Goal: Transaction & Acquisition: Purchase product/service

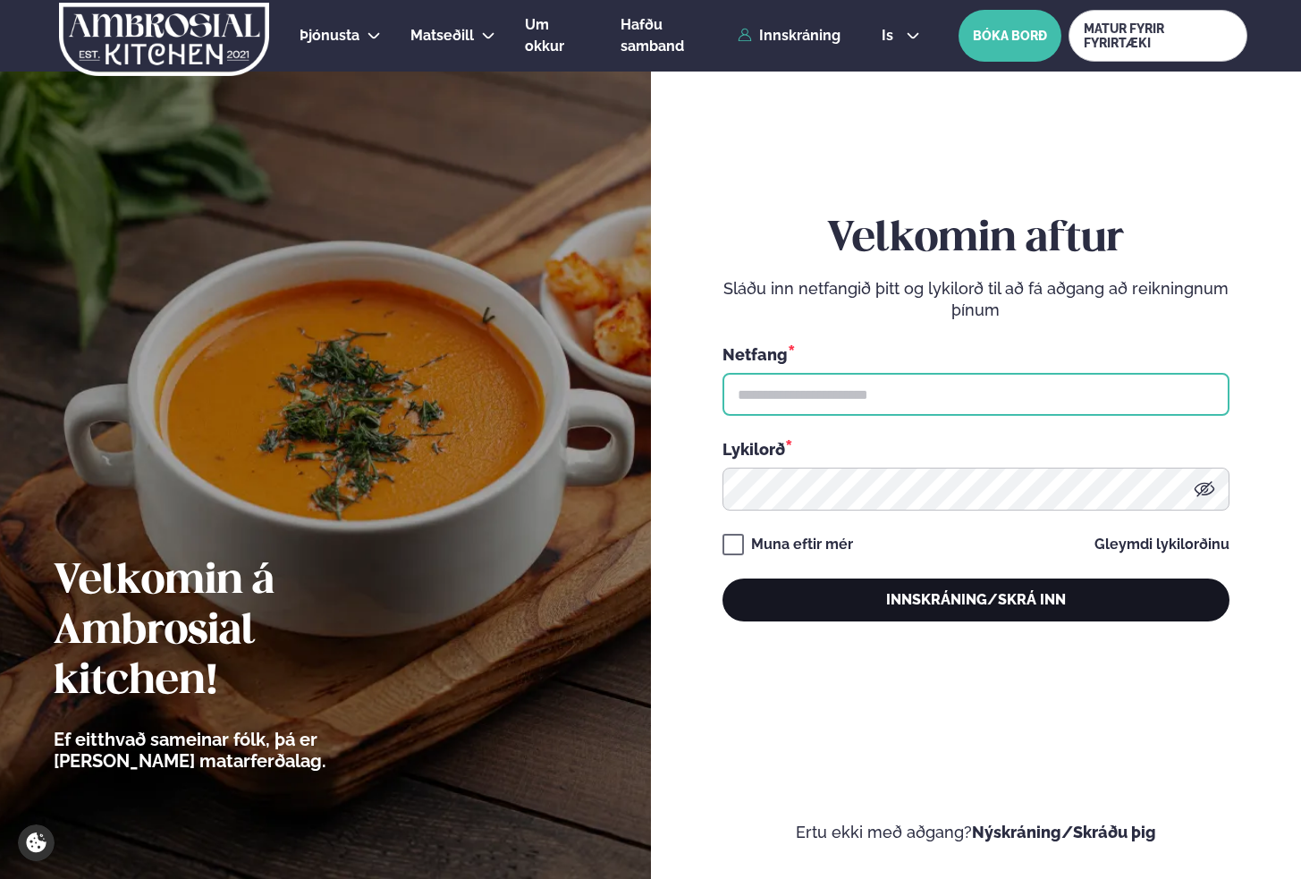
type input "**********"
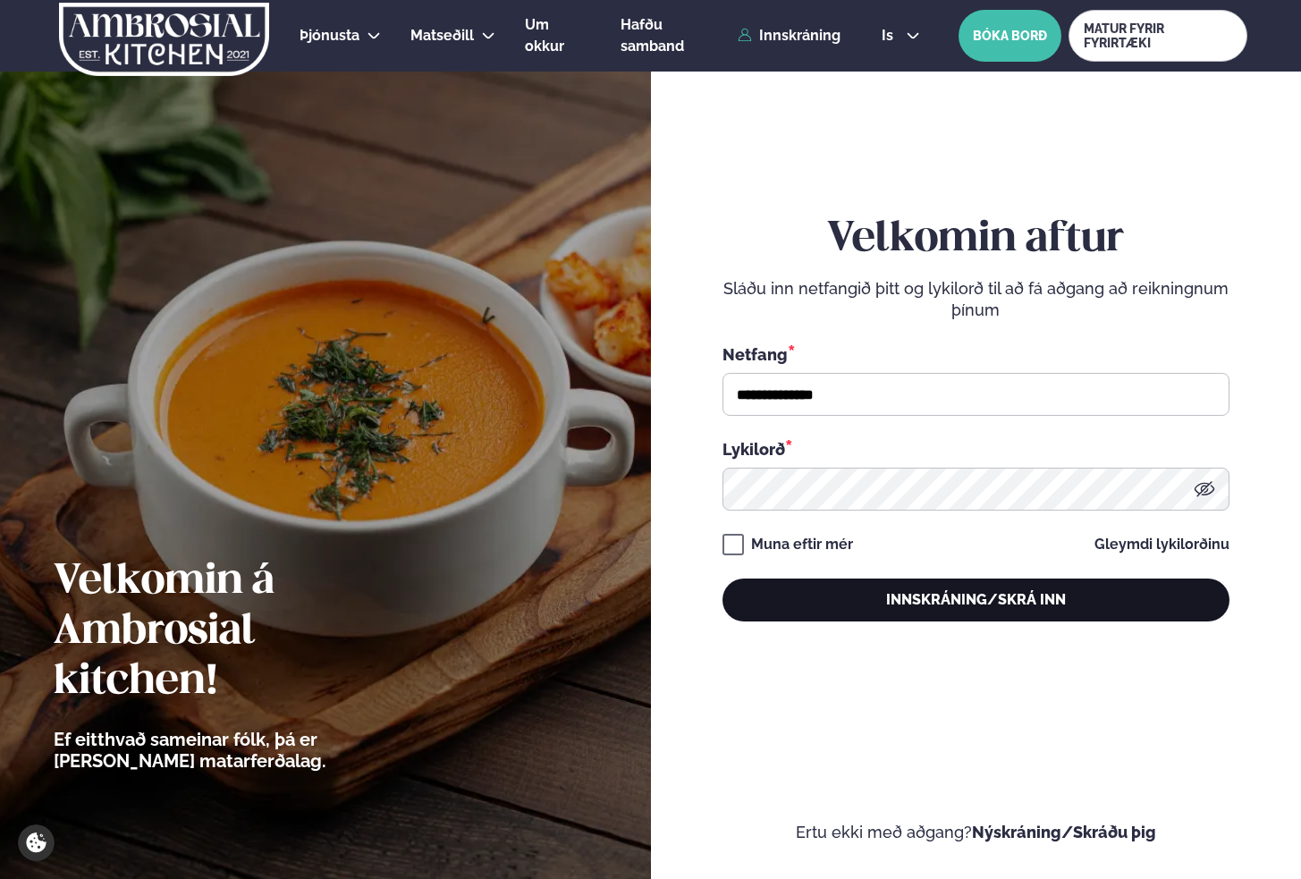
click at [902, 592] on button "Innskráning/Skrá inn" at bounding box center [975, 600] width 507 height 43
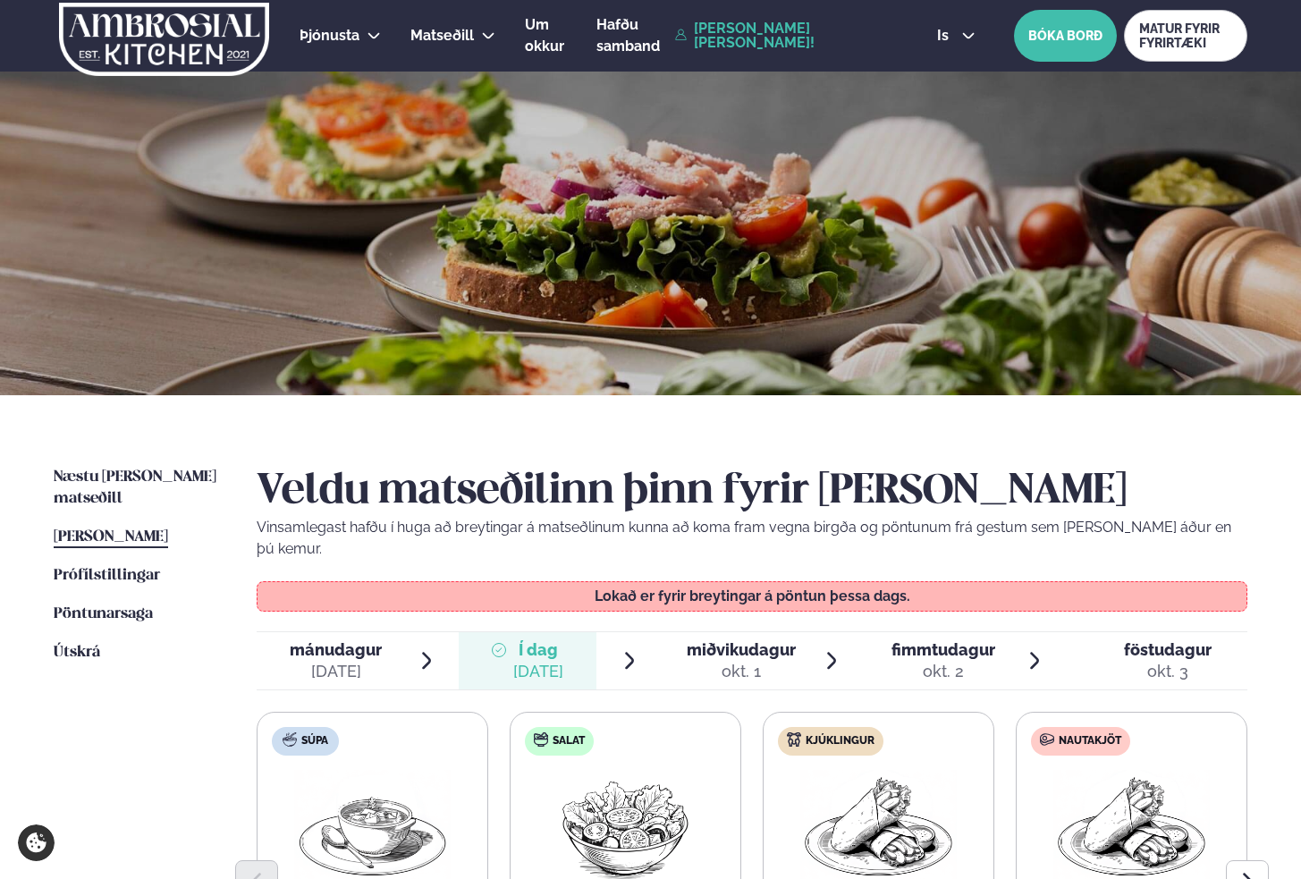
click at [712, 661] on div "okt. 1" at bounding box center [741, 671] width 109 height 21
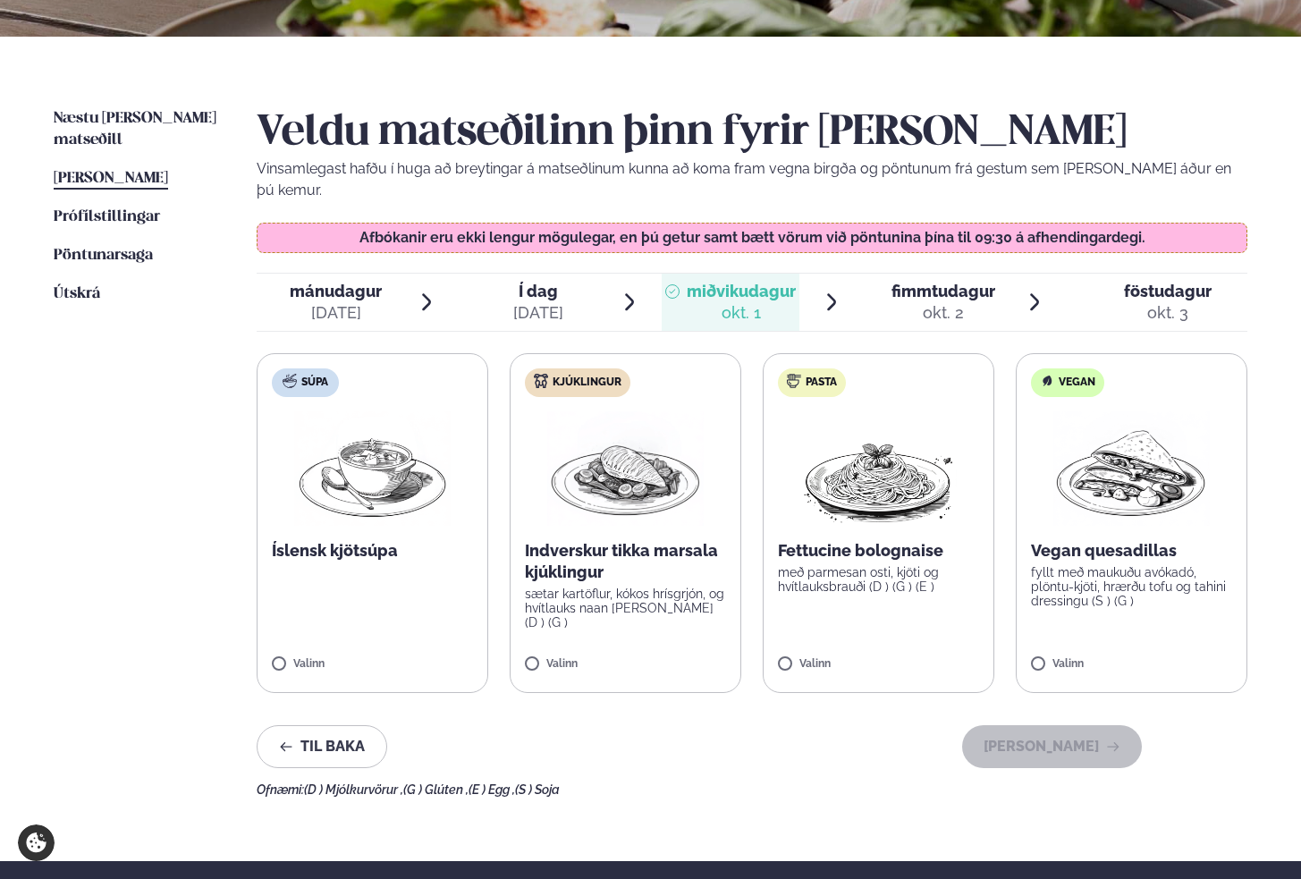
scroll to position [370, 0]
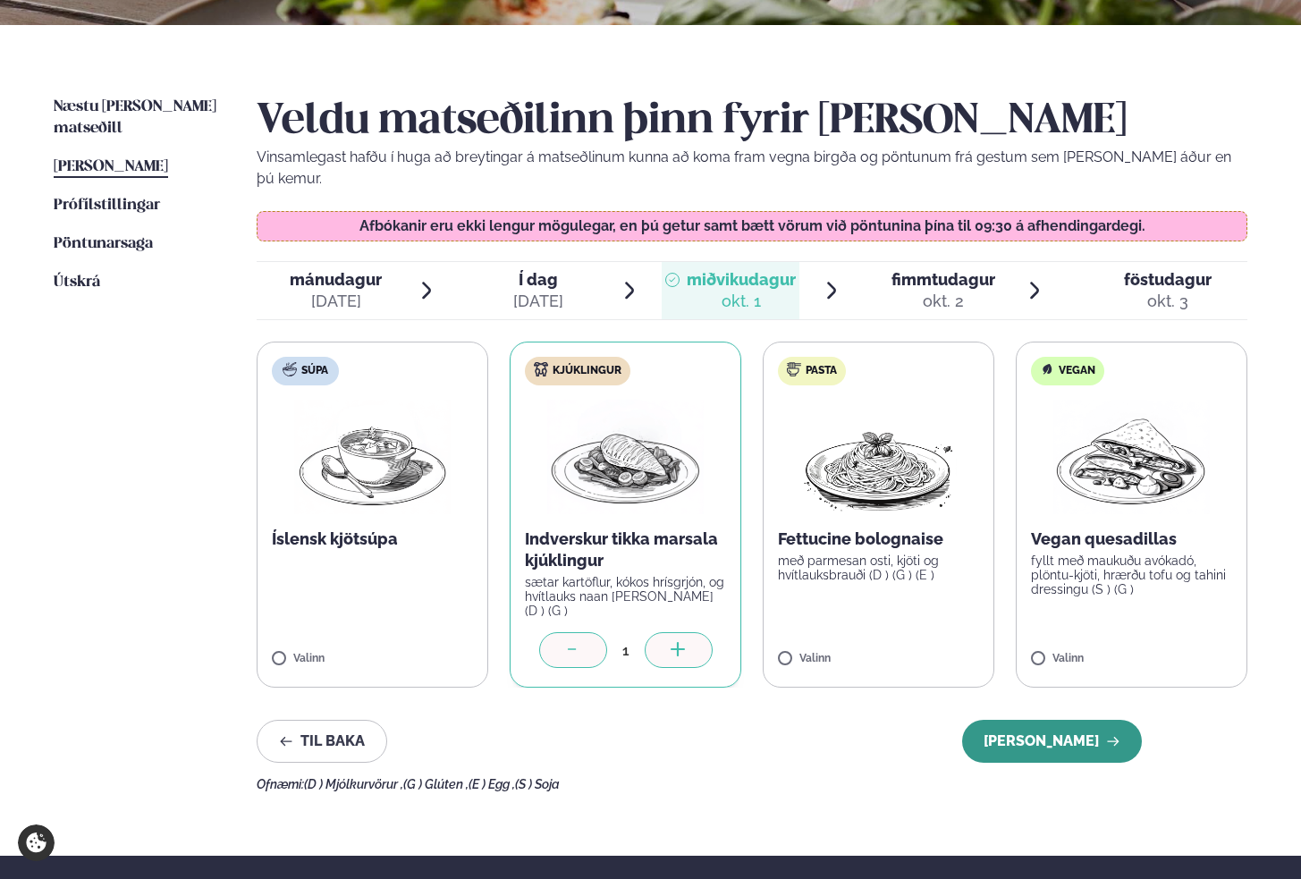
click at [1031, 720] on button "[PERSON_NAME]" at bounding box center [1052, 741] width 180 height 43
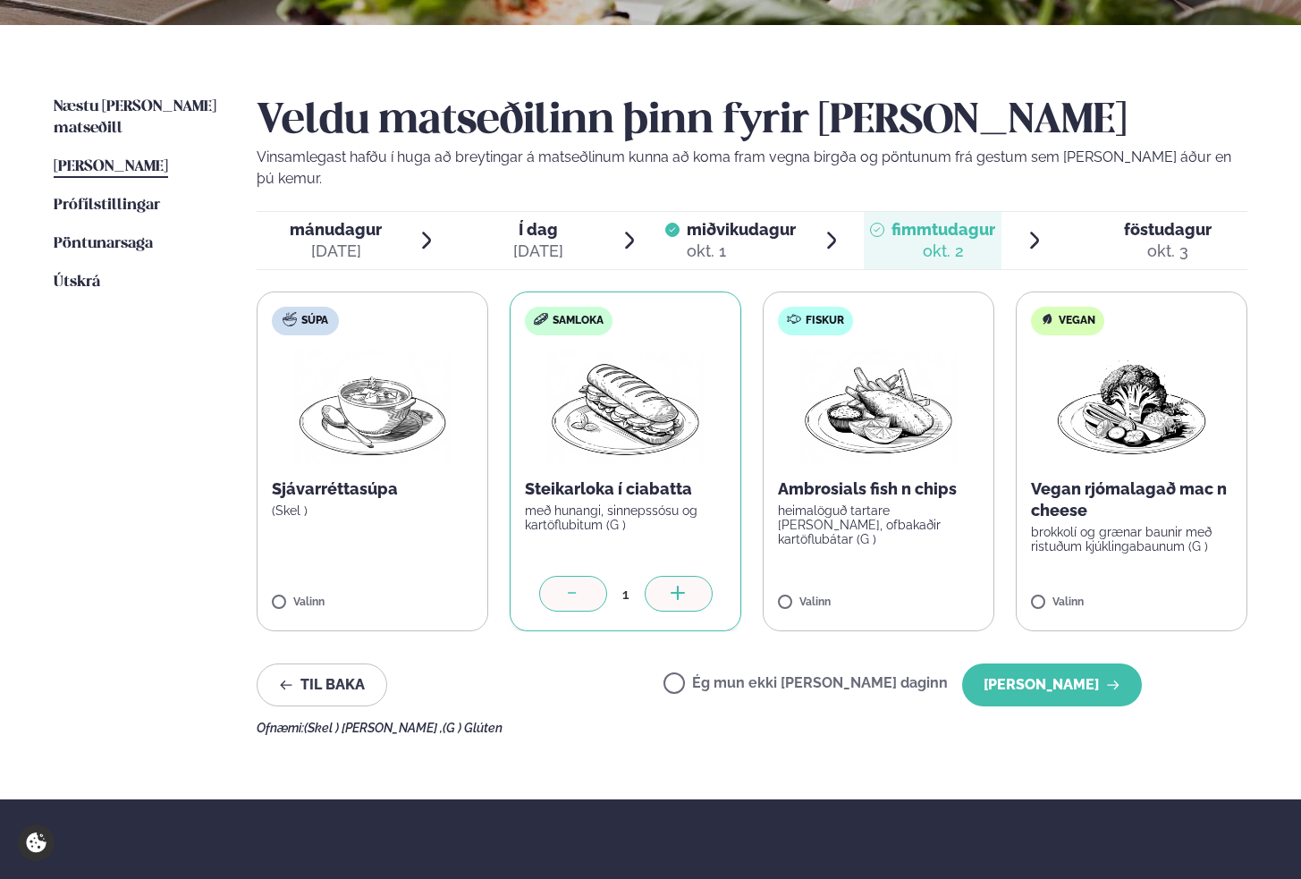
click at [1154, 241] on div "okt. 3" at bounding box center [1168, 251] width 88 height 21
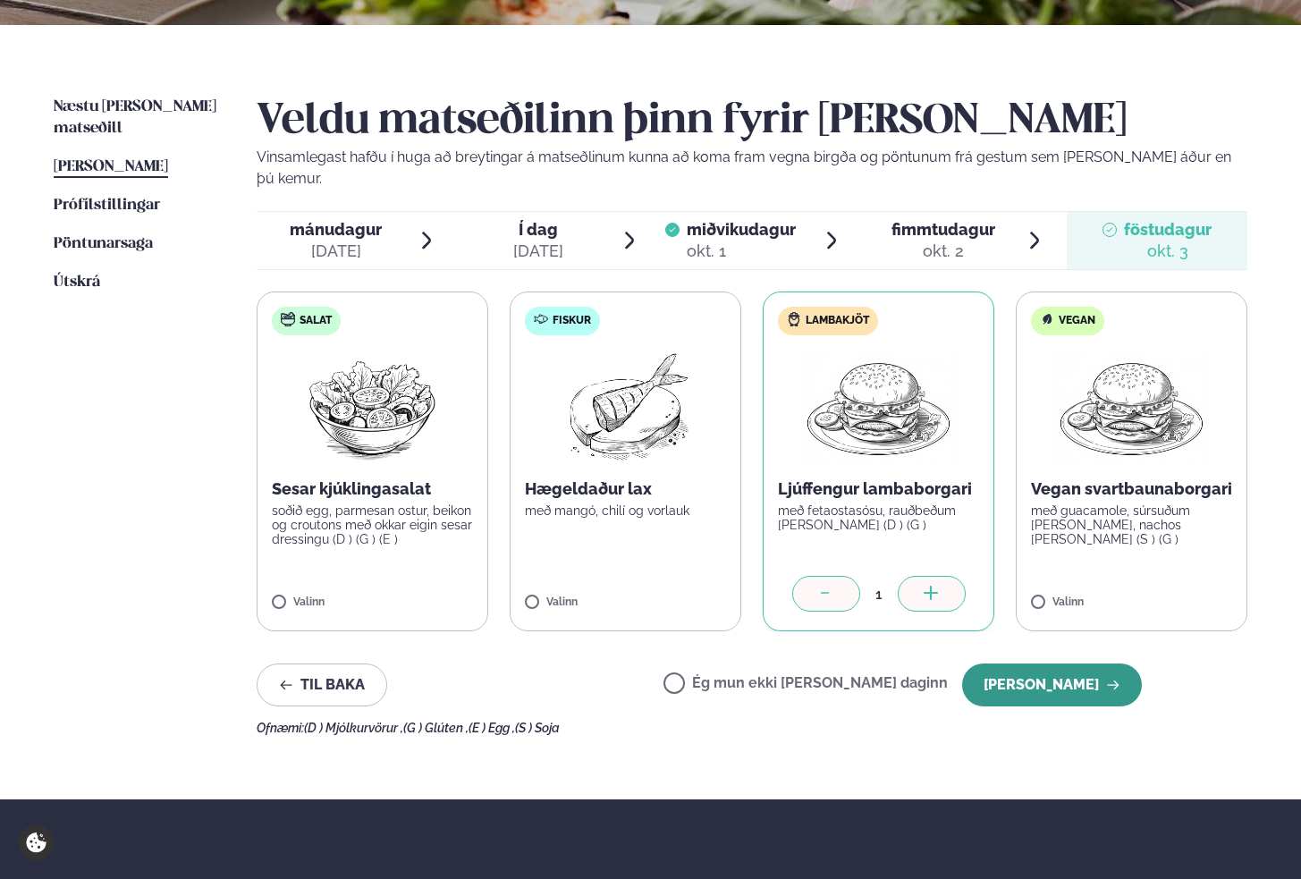
click at [1026, 665] on button "[PERSON_NAME]" at bounding box center [1052, 684] width 180 height 43
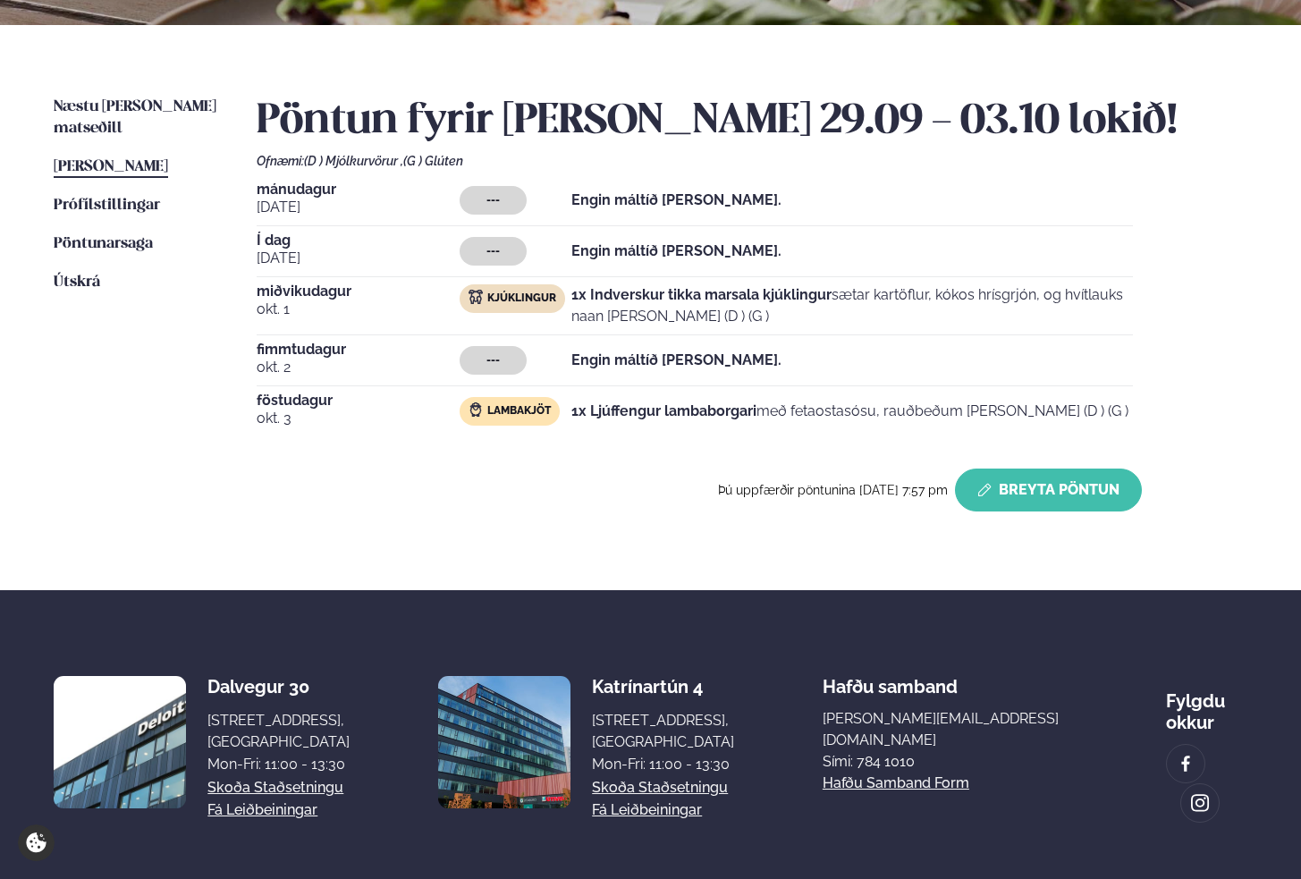
click at [1071, 489] on button "Breyta Pöntun" at bounding box center [1048, 490] width 187 height 43
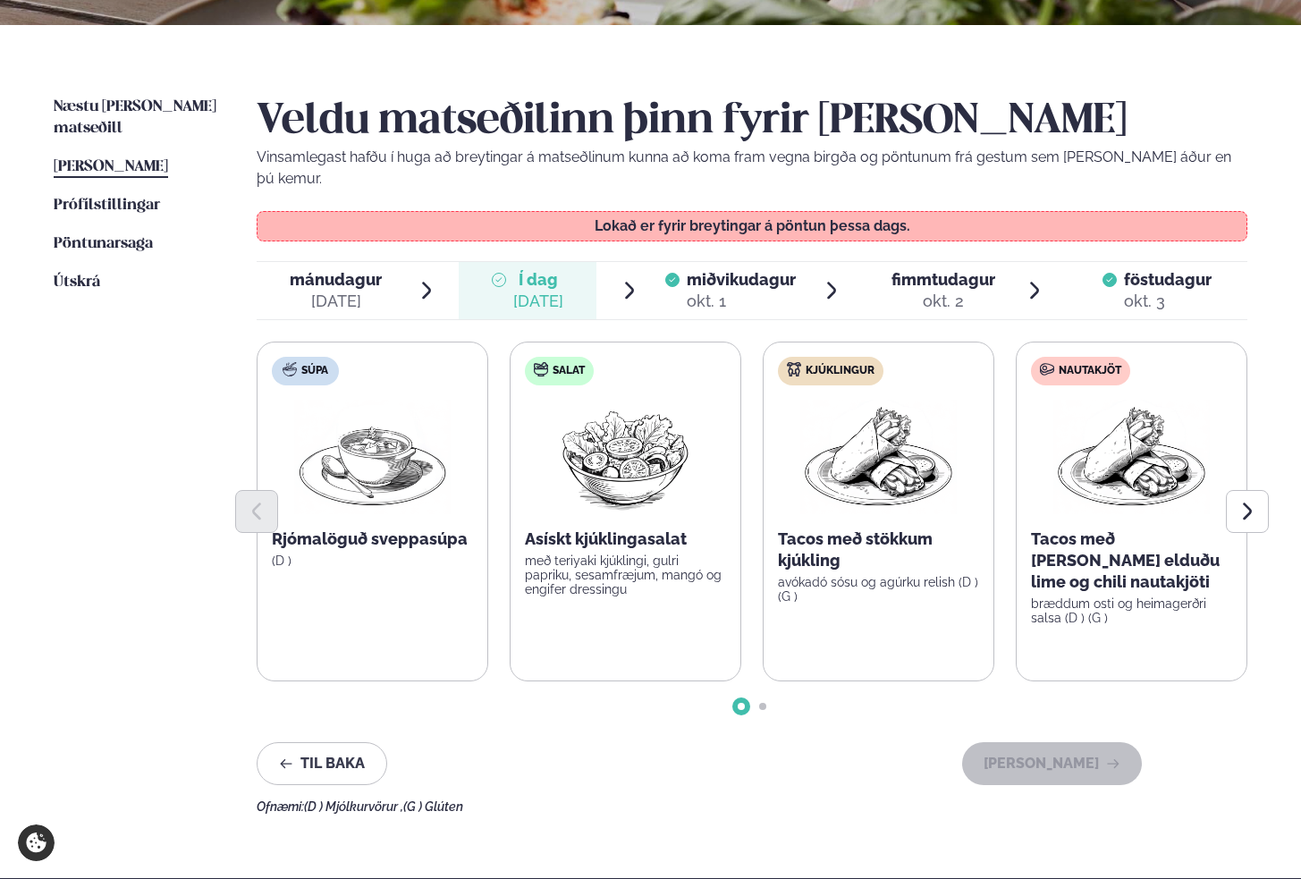
click at [988, 262] on span "fimmtudagur fim. [DATE]" at bounding box center [933, 290] width 138 height 57
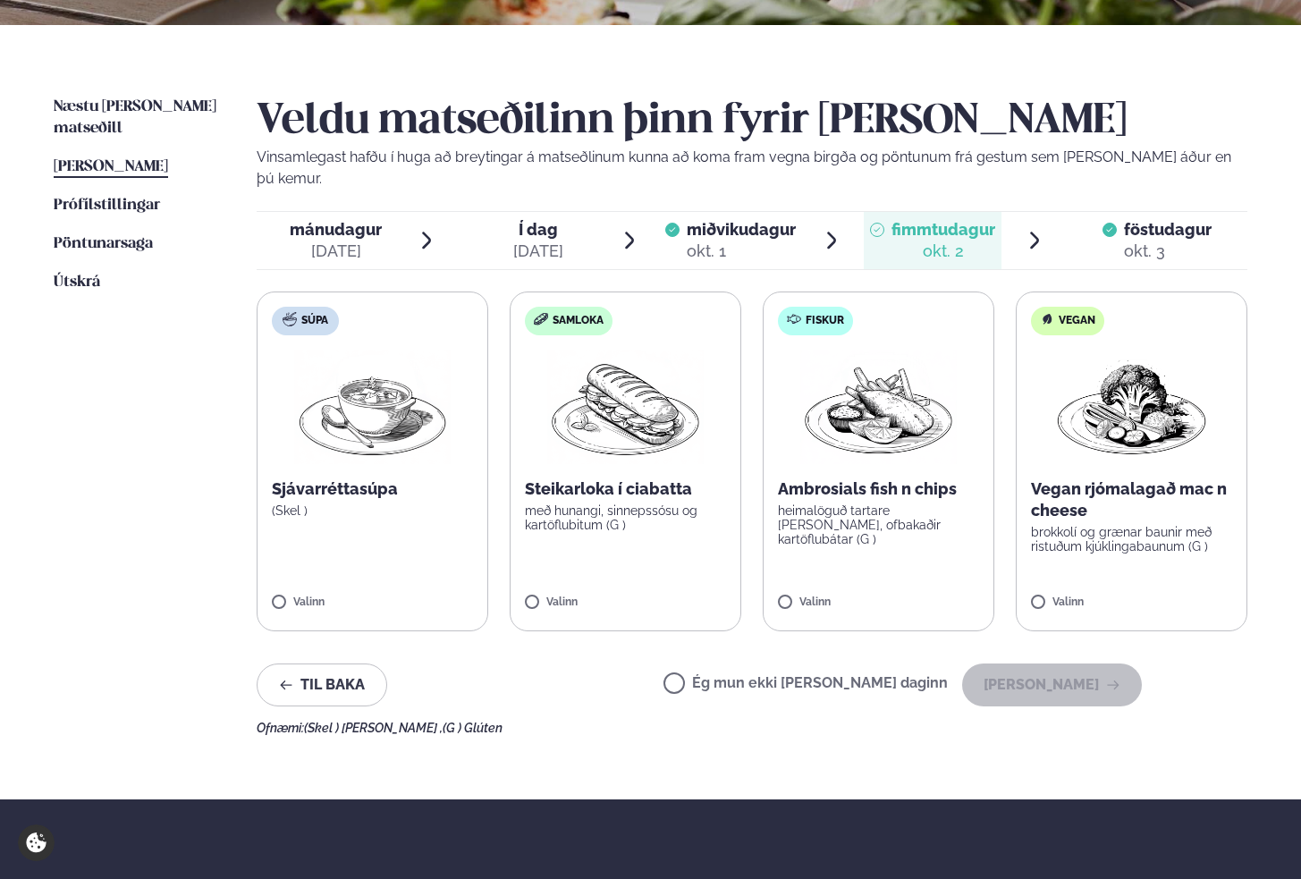
click at [536, 574] on label "Samloka Steikarloka í ciabatta með hunangi, sinnepssósu og kartöflubitum (G ) V…" at bounding box center [626, 461] width 232 height 340
click at [567, 478] on p "Steikarloka í ciabatta" at bounding box center [625, 488] width 201 height 21
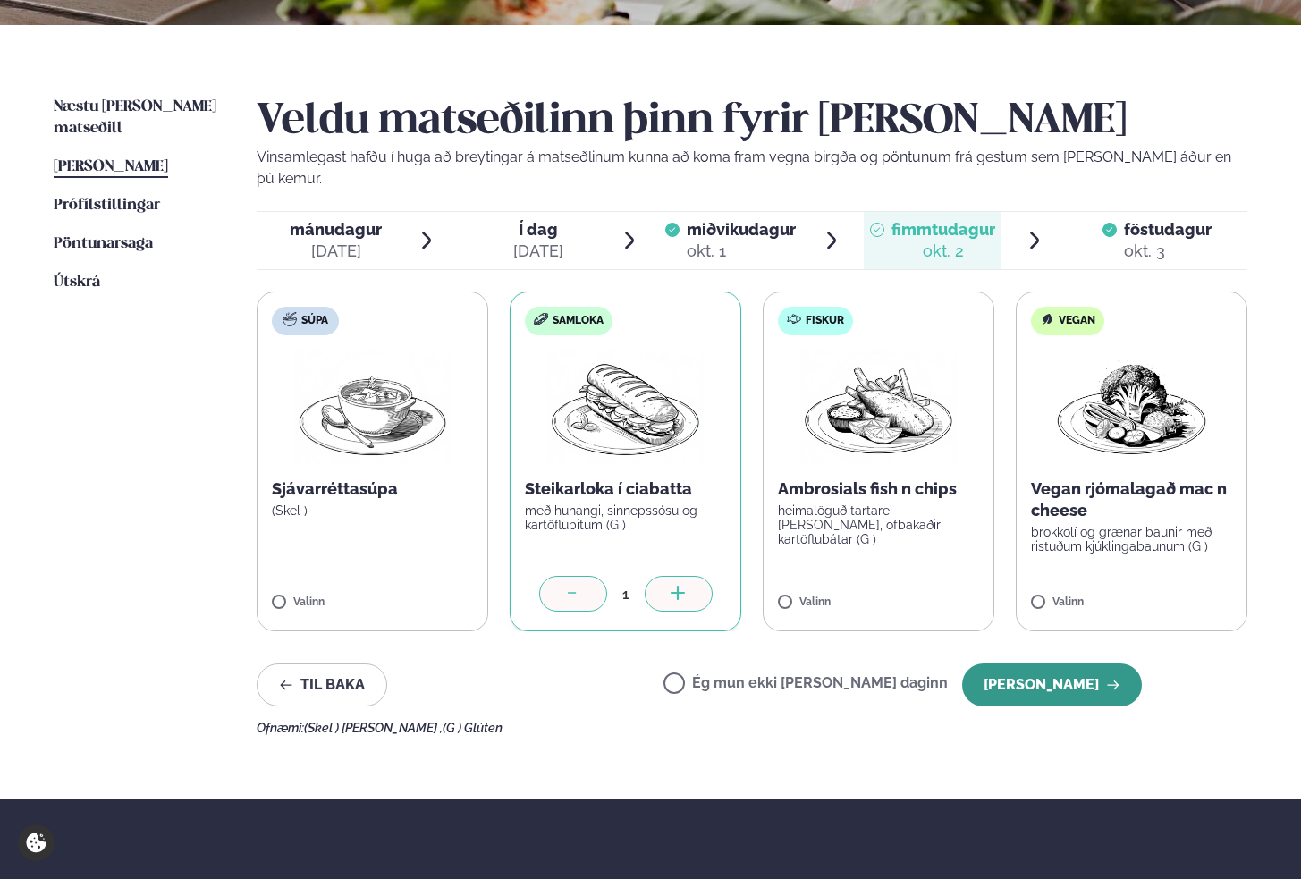
click at [1082, 667] on button "[PERSON_NAME]" at bounding box center [1052, 684] width 180 height 43
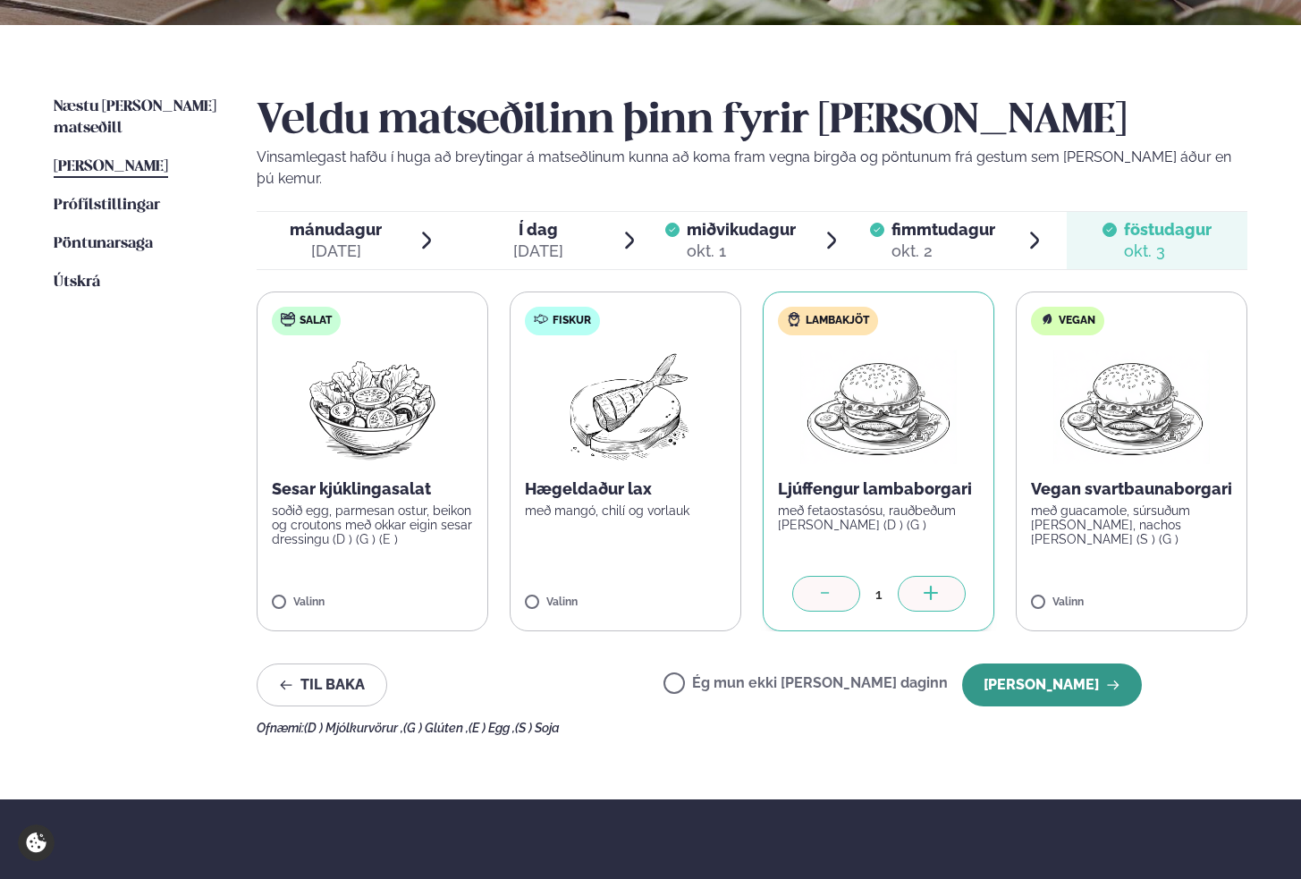
click at [1034, 666] on button "[PERSON_NAME]" at bounding box center [1052, 684] width 180 height 43
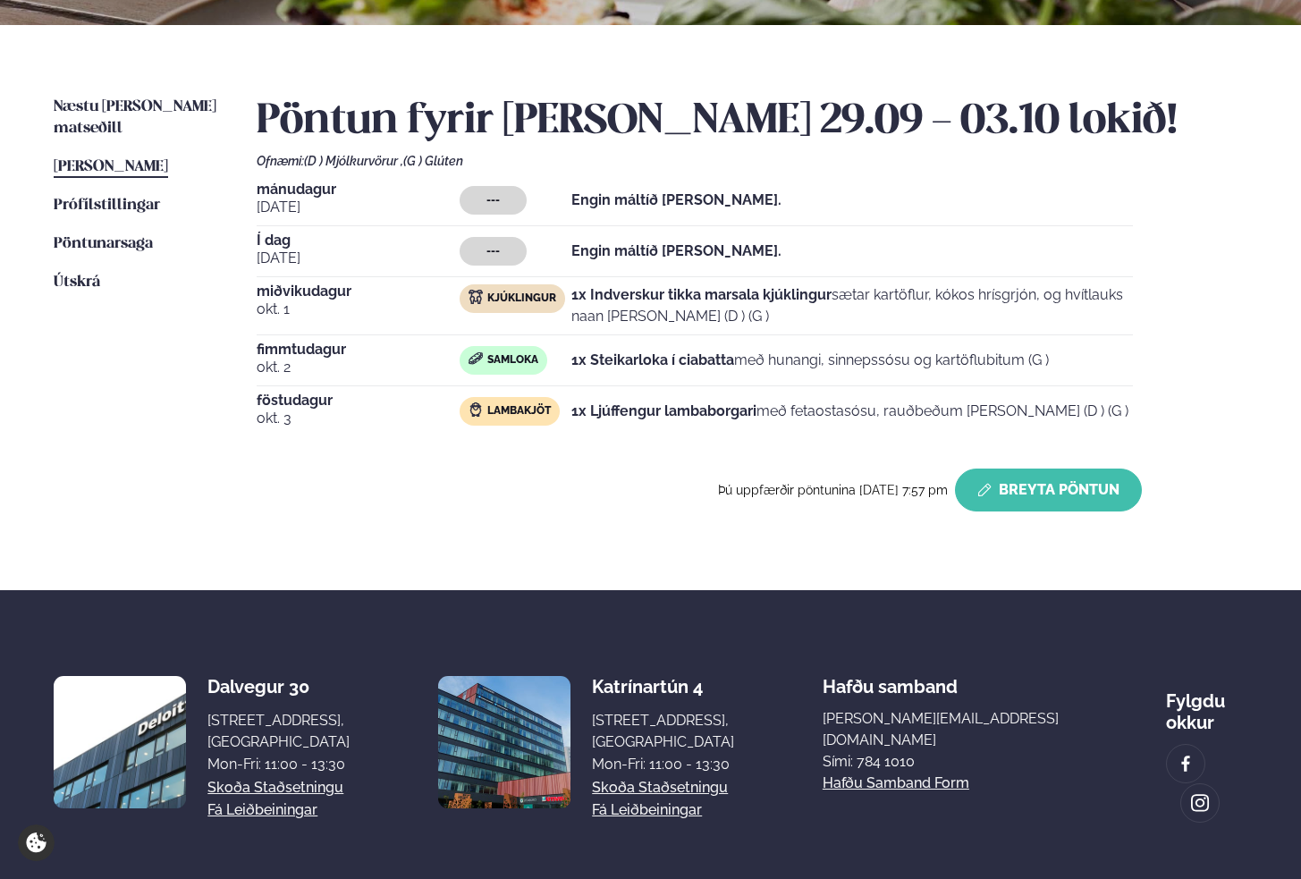
click at [997, 477] on button "Breyta Pöntun" at bounding box center [1048, 490] width 187 height 43
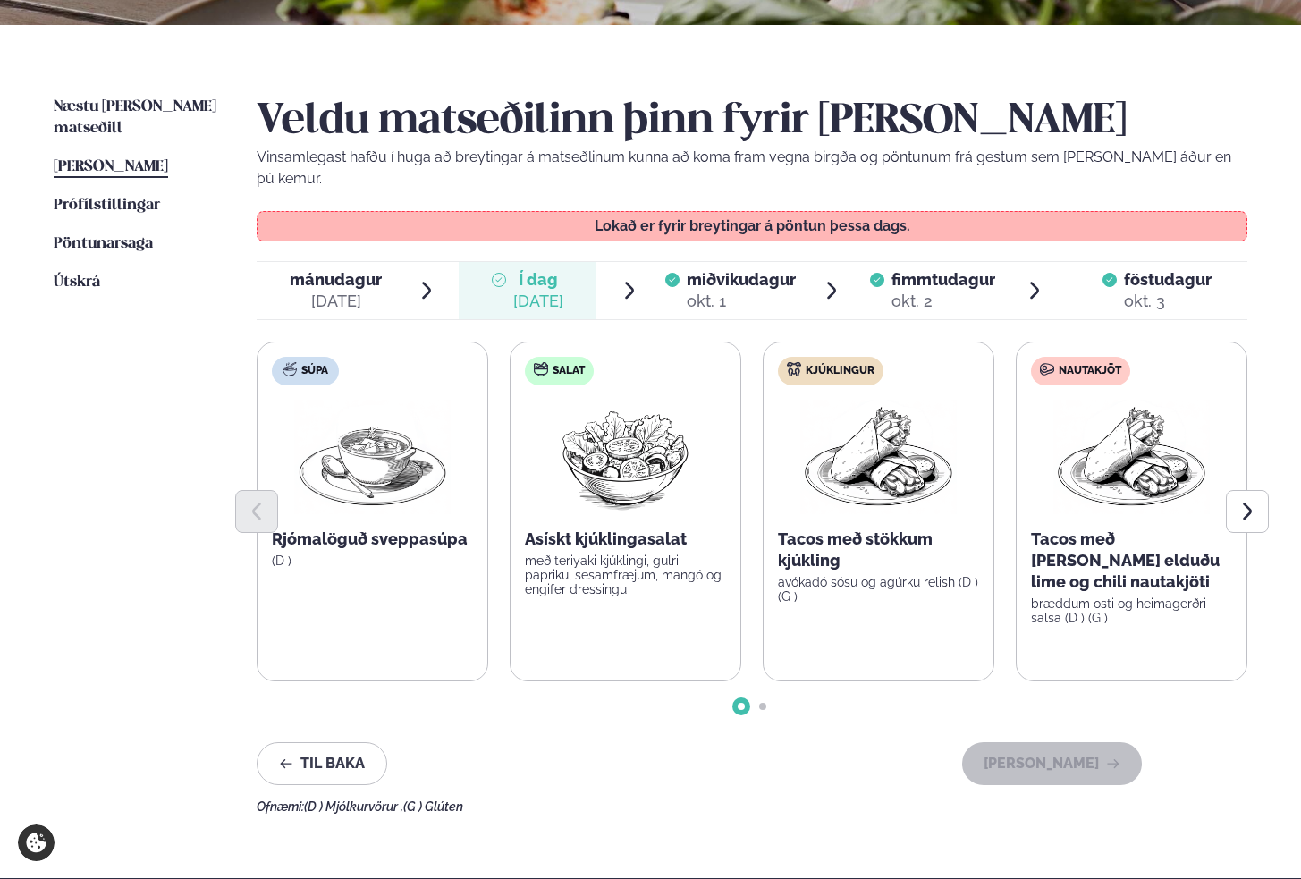
click at [1184, 270] on span "föstudagur" at bounding box center [1168, 279] width 88 height 19
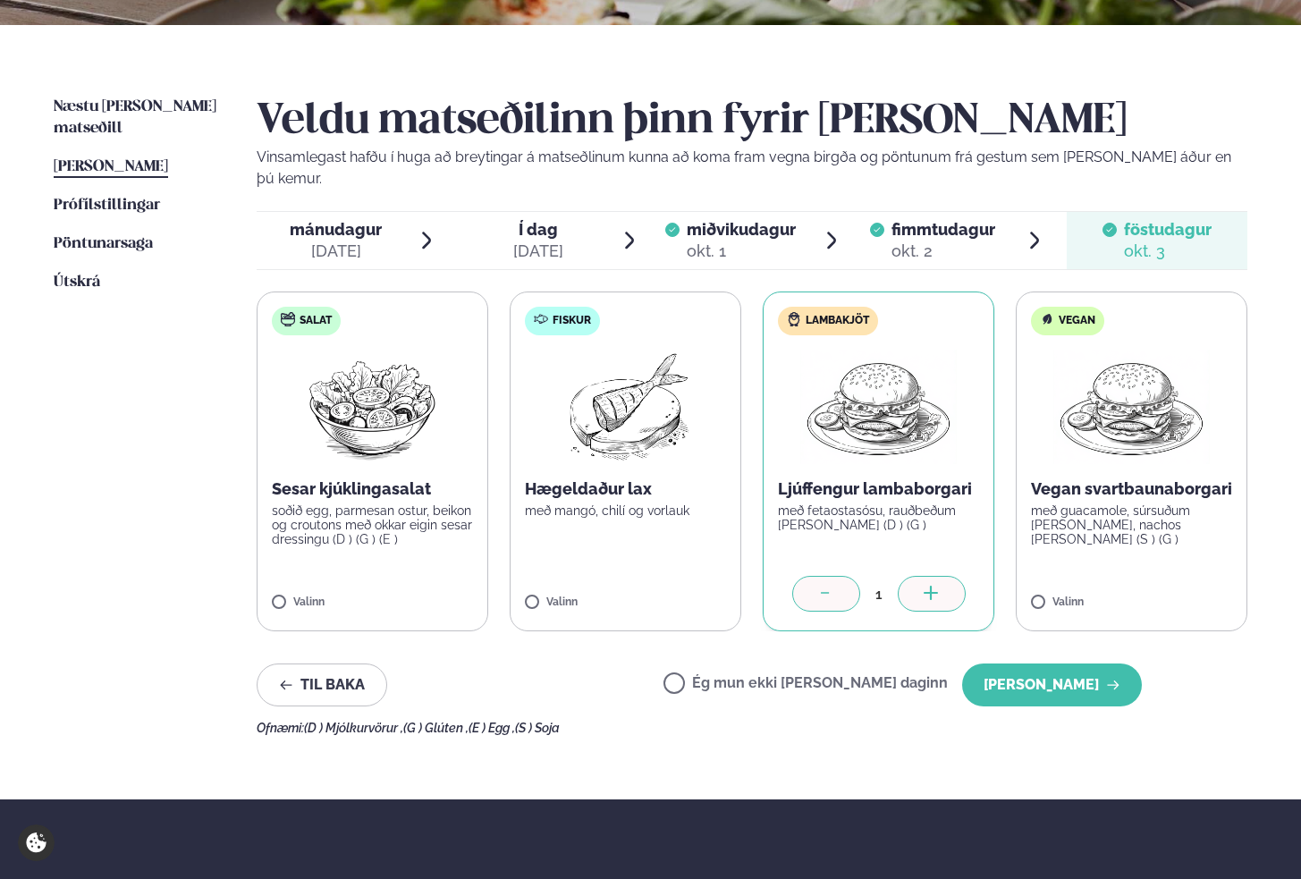
click at [839, 576] on div at bounding box center [826, 594] width 68 height 36
click at [818, 586] on icon at bounding box center [826, 595] width 18 height 18
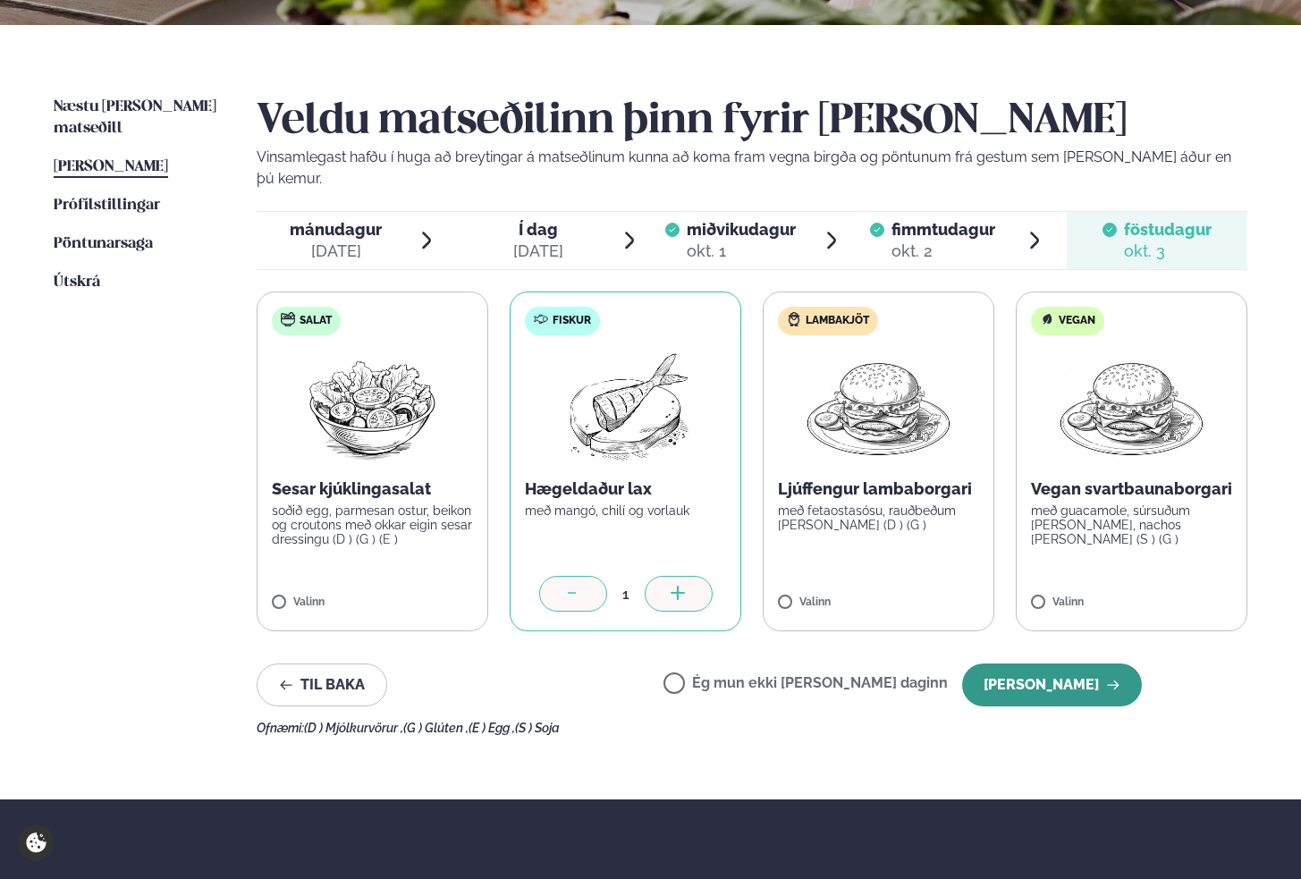
click at [1067, 664] on button "[PERSON_NAME]" at bounding box center [1052, 684] width 180 height 43
